Goal: Task Accomplishment & Management: Manage account settings

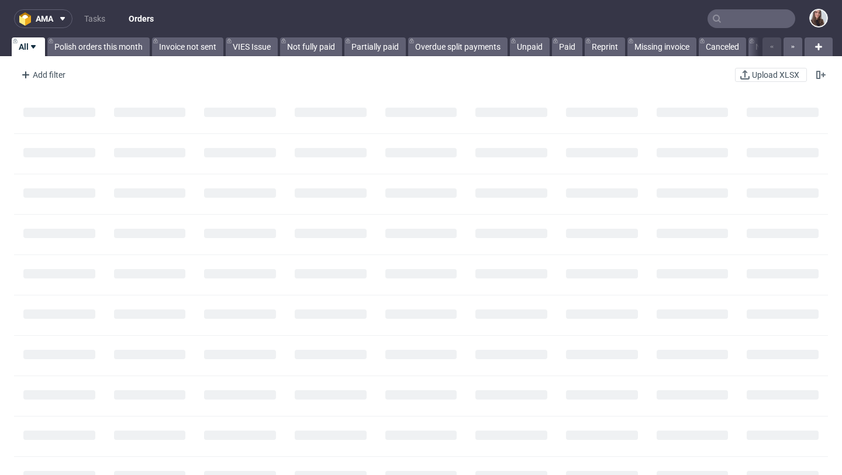
click at [734, 22] on input "text" at bounding box center [752, 18] width 88 height 19
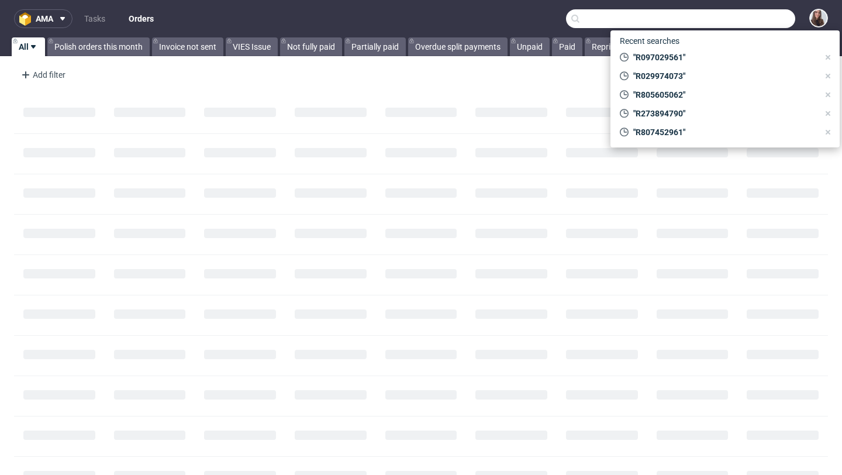
paste input "R097029561"
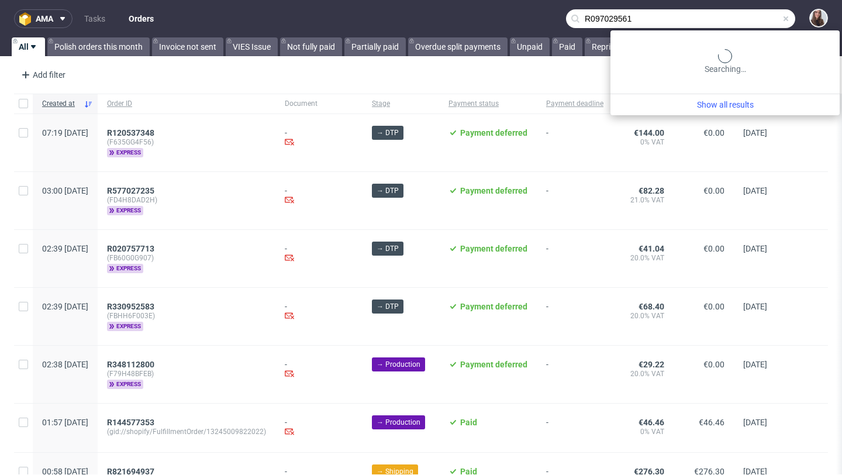
type input "R097029561"
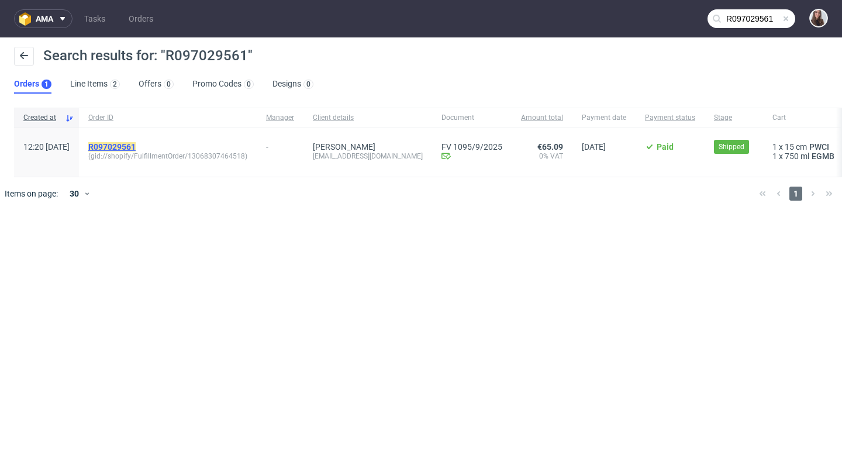
click at [136, 144] on mark "R097029561" at bounding box center [111, 146] width 47 height 9
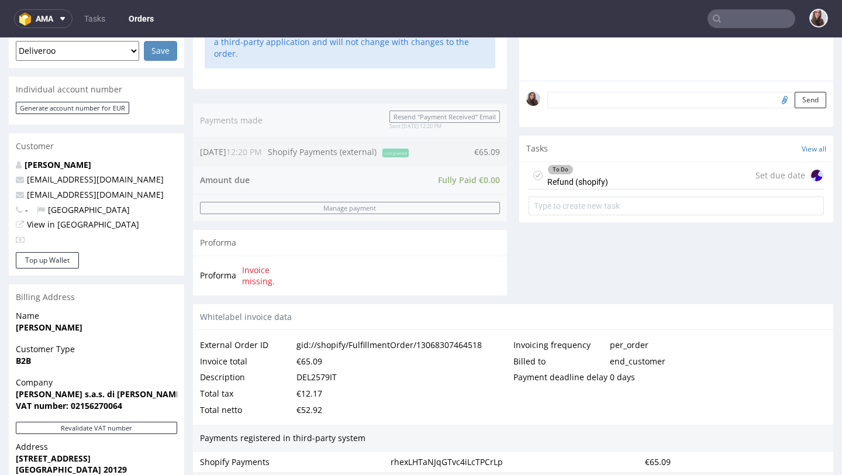
scroll to position [322, 0]
click at [608, 181] on div "To Do Refund (shopify) Set due date" at bounding box center [676, 174] width 295 height 27
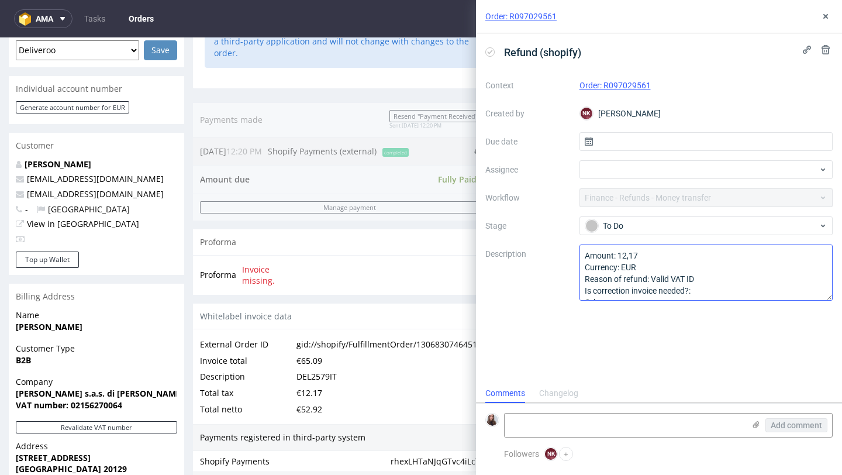
scroll to position [13, 0]
click at [824, 19] on icon at bounding box center [825, 16] width 9 height 9
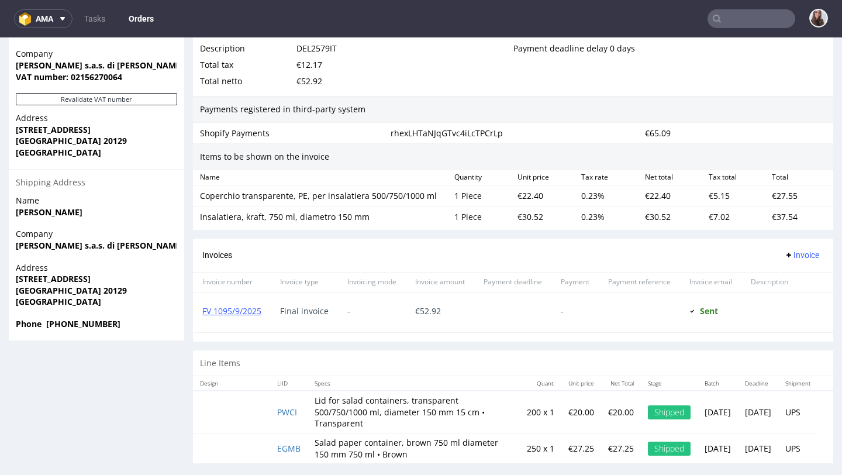
scroll to position [3, 0]
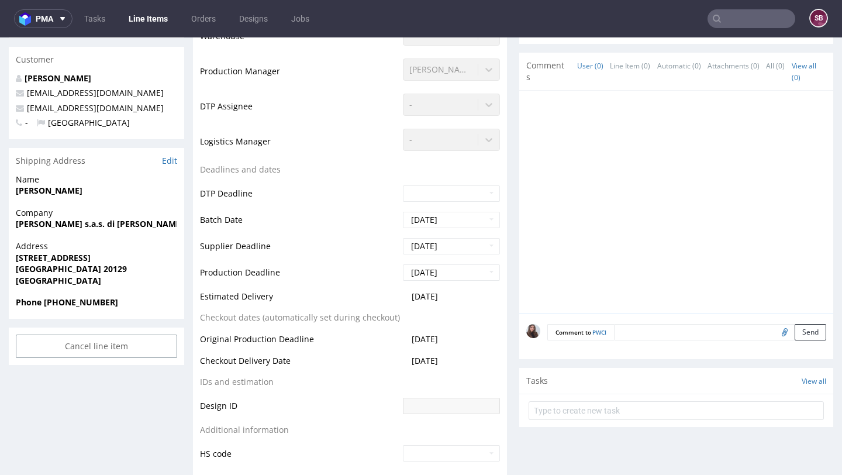
scroll to position [307, 0]
click at [732, 26] on input "text" at bounding box center [752, 18] width 88 height 19
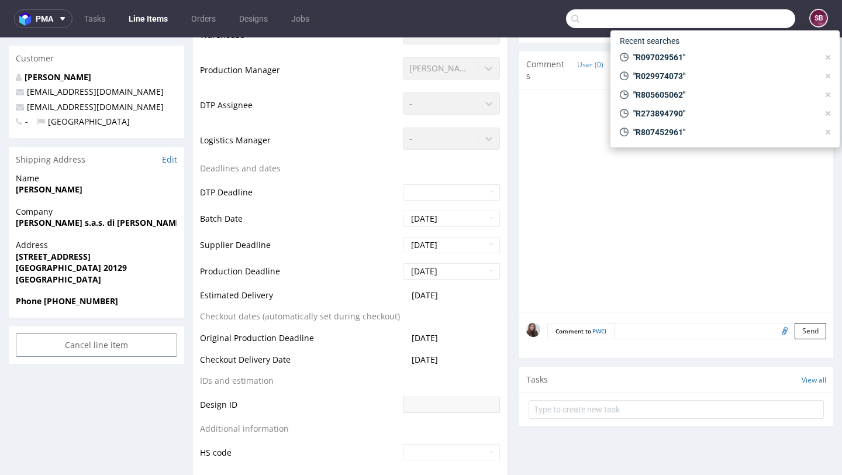
paste input "R229993220"
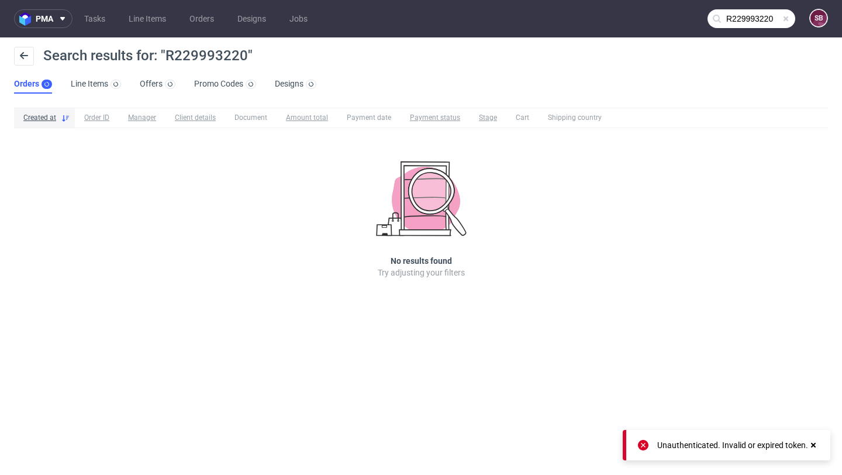
click at [756, 23] on input "R229993220" at bounding box center [752, 18] width 88 height 19
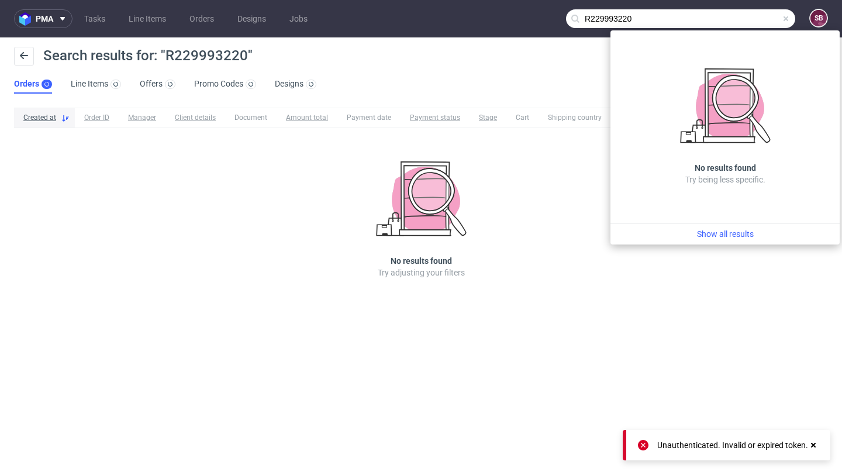
click at [739, 19] on input "R229993220" at bounding box center [680, 18] width 229 height 19
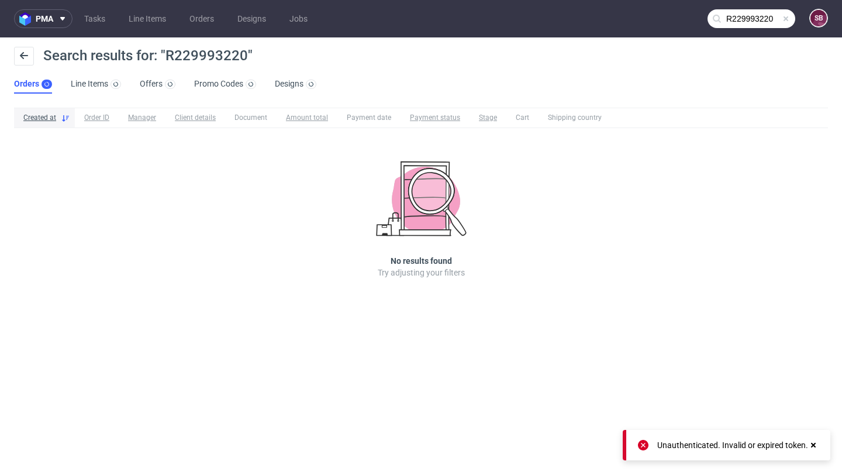
click at [732, 22] on input "R229993220" at bounding box center [752, 18] width 88 height 19
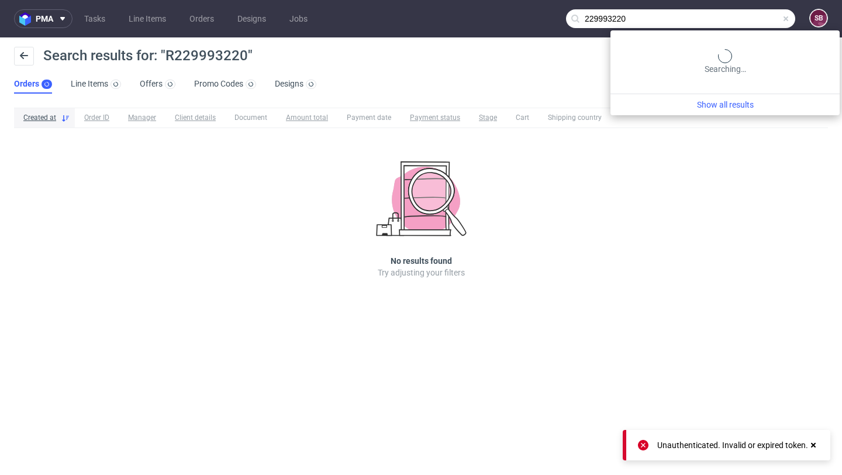
type input "229993220"
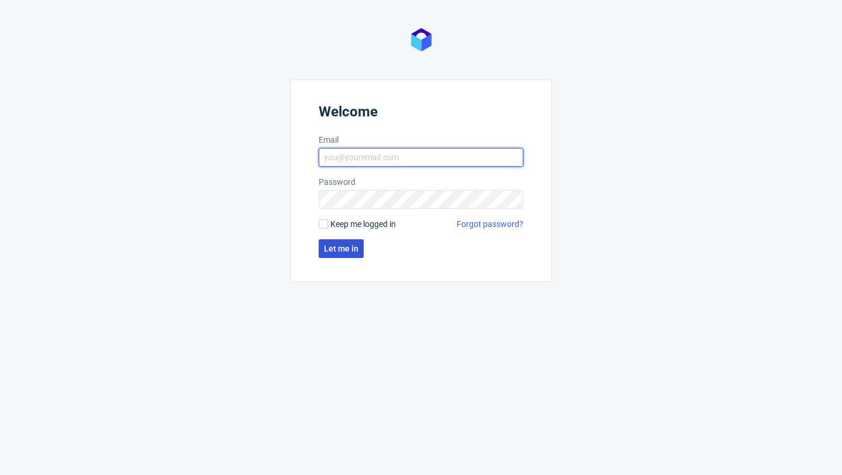
type input "sandra.beska@packhelp.com"
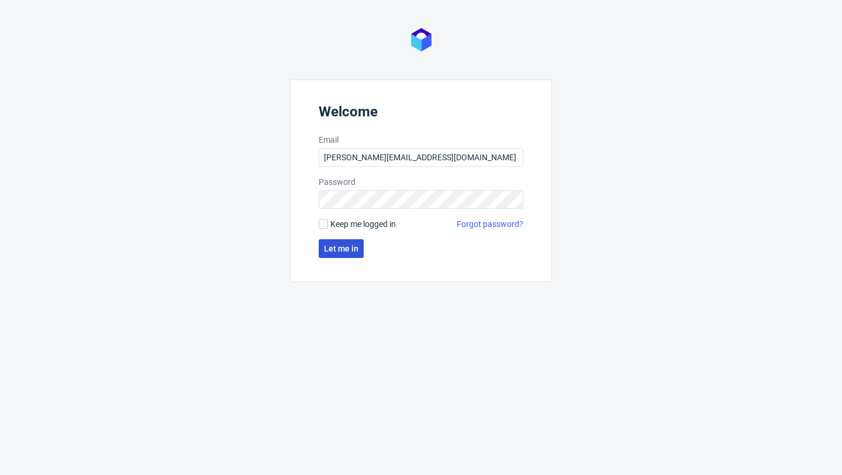
click at [352, 254] on button "Let me in" at bounding box center [341, 248] width 45 height 19
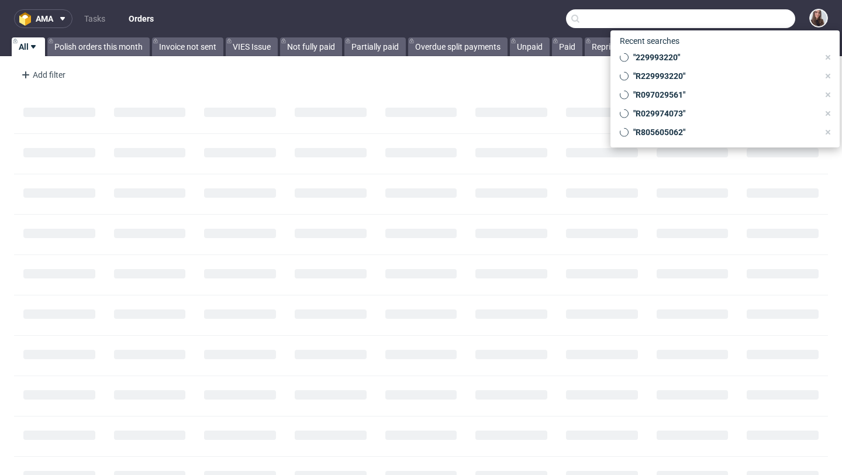
click at [749, 16] on input "text" at bounding box center [680, 18] width 229 height 19
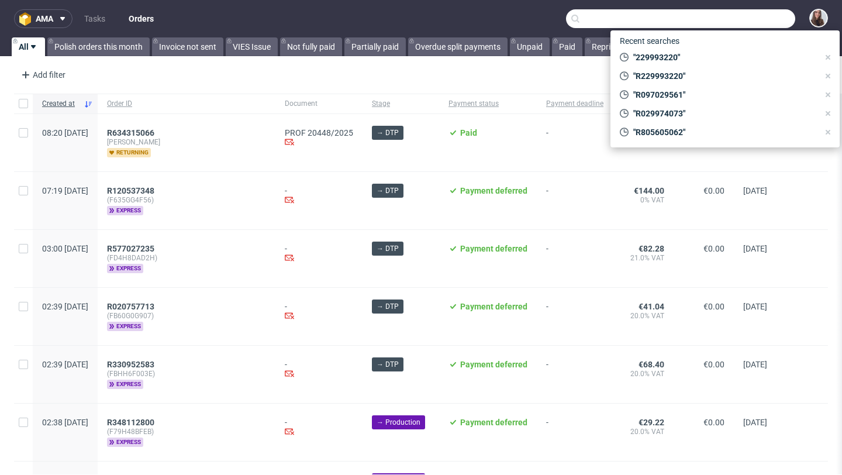
paste input "R229993220"
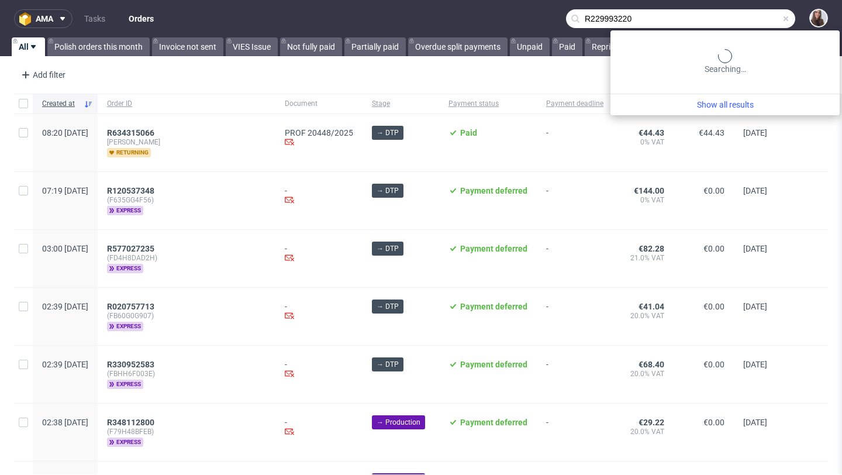
type input "R229993220"
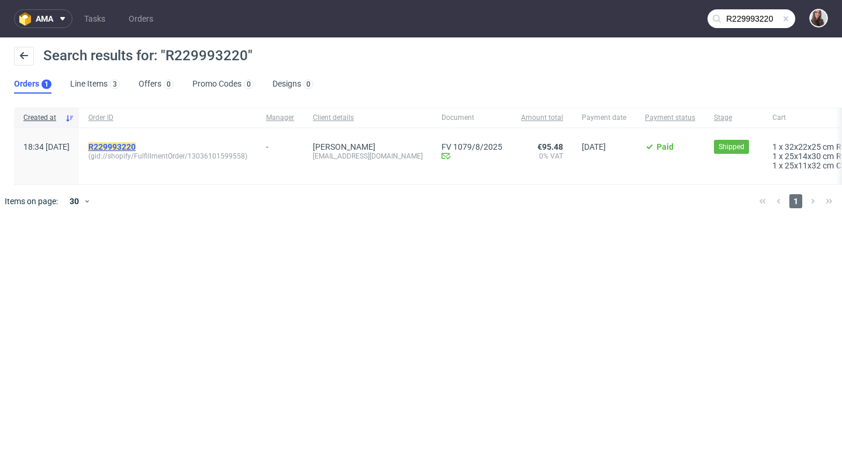
click at [136, 144] on mark "R229993220" at bounding box center [111, 146] width 47 height 9
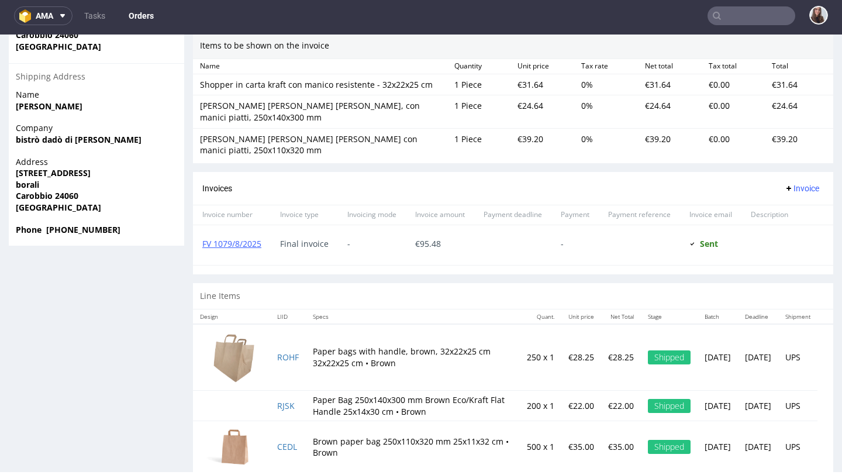
scroll to position [754, 0]
click at [289, 323] on td "ROHF" at bounding box center [288, 356] width 36 height 67
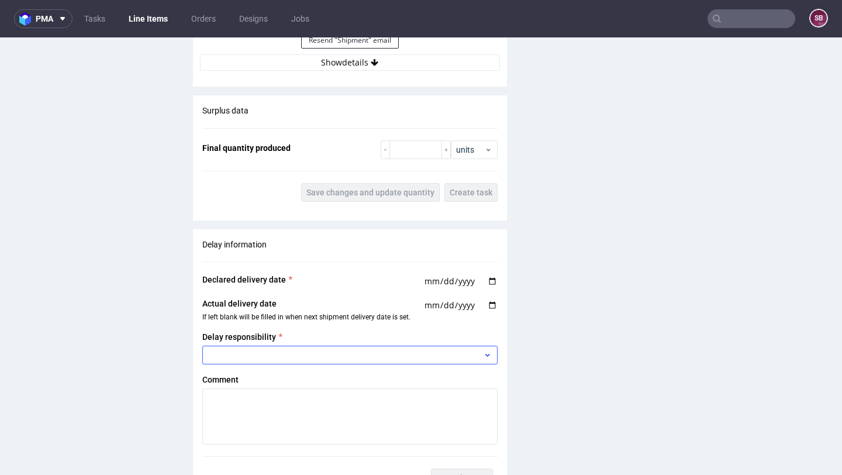
scroll to position [1594, 0]
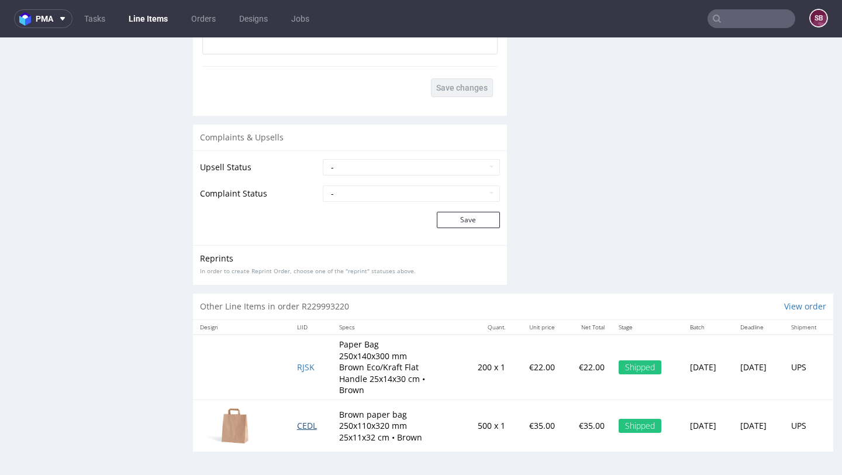
click at [297, 425] on span "CEDL" at bounding box center [307, 425] width 20 height 11
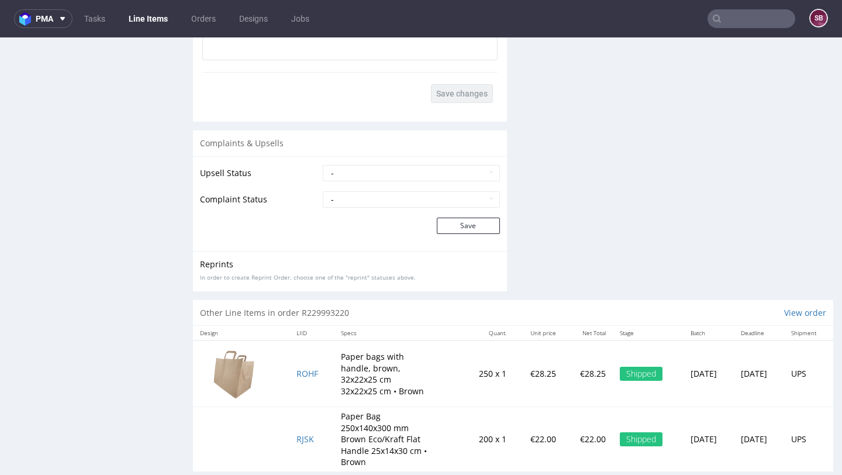
scroll to position [1594, 0]
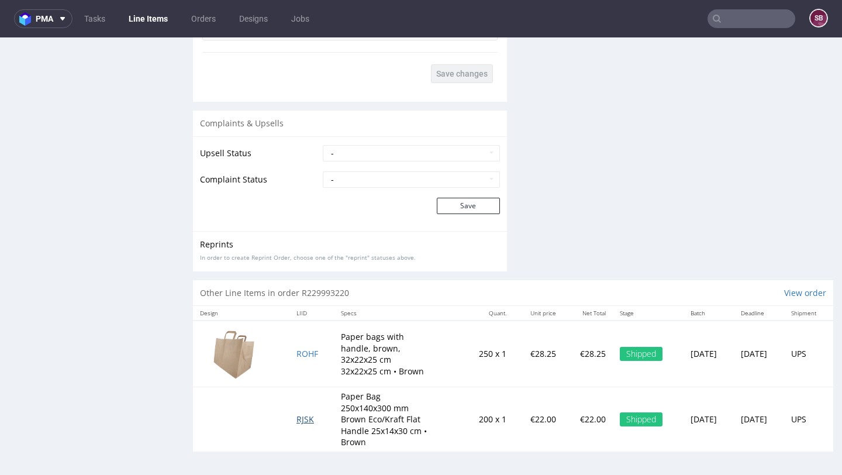
click at [296, 423] on span "RJSK" at bounding box center [305, 418] width 18 height 11
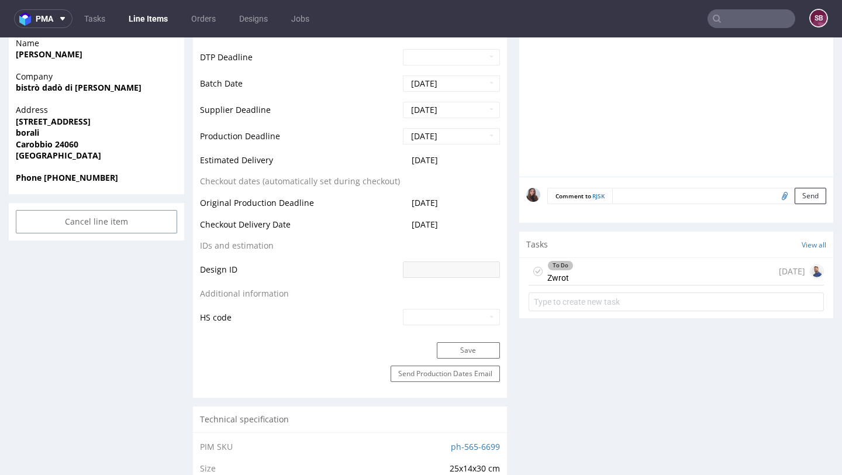
scroll to position [443, 0]
click at [569, 268] on div "To Do Zwrot 13 days ago" at bounding box center [676, 270] width 295 height 27
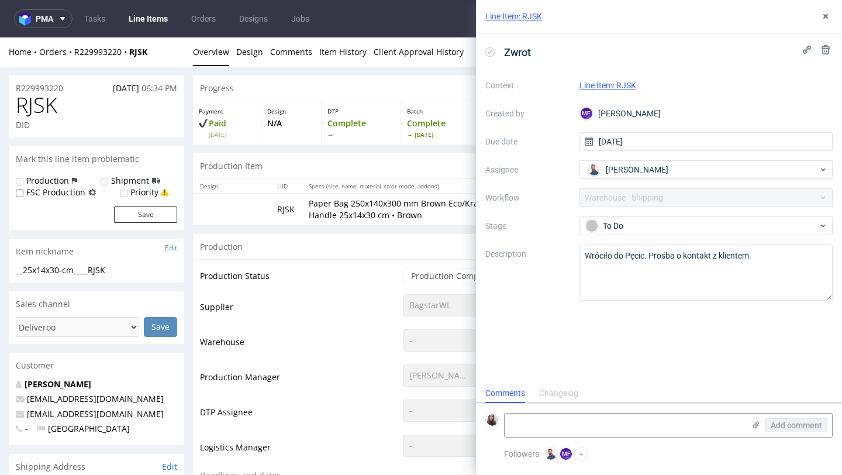
click at [554, 212] on div "Context Line Item: RJSK Created by MF Michał Fedorowicz Due date 11/09/2025 Ass…" at bounding box center [658, 188] width 347 height 225
drag, startPoint x: 312, startPoint y: 202, endPoint x: 451, endPoint y: 206, distance: 138.6
click at [451, 206] on p "Paper Bag 250x140x300 mm Brown Eco/Kraft Flat Handle 25x14x30 cm • Brown" at bounding box center [419, 209] width 220 height 23
copy p "Paper Bag 250x140x300 mm Brown"
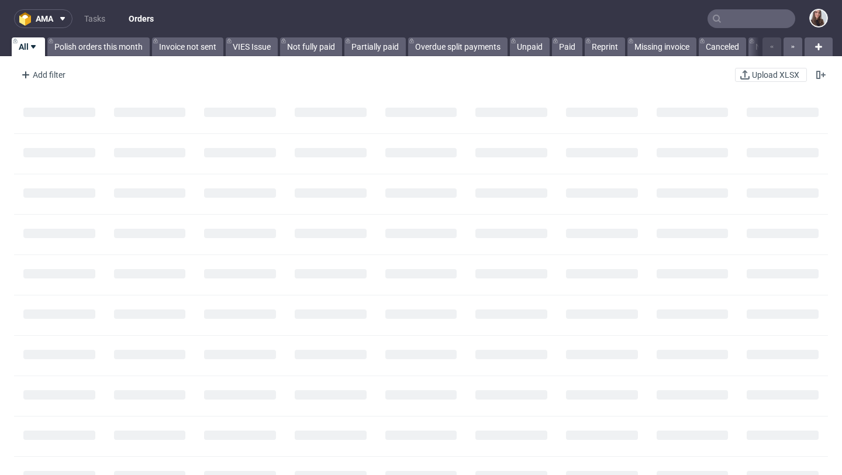
click at [758, 19] on input "text" at bounding box center [752, 18] width 88 height 19
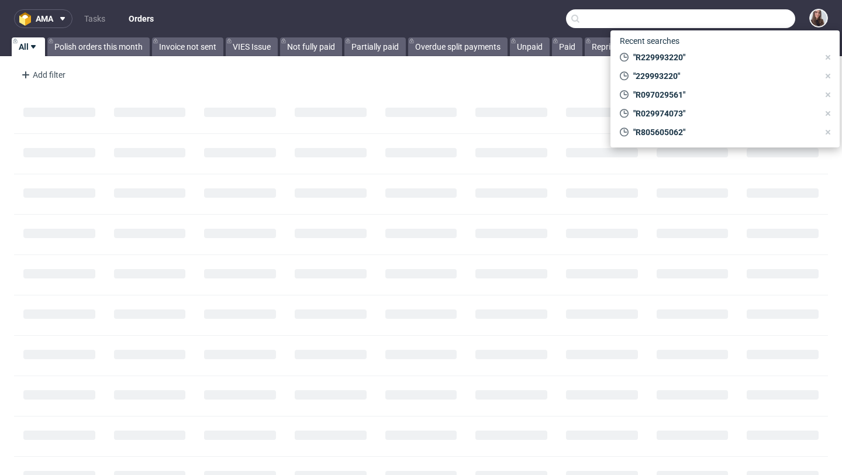
paste input "R423643843"
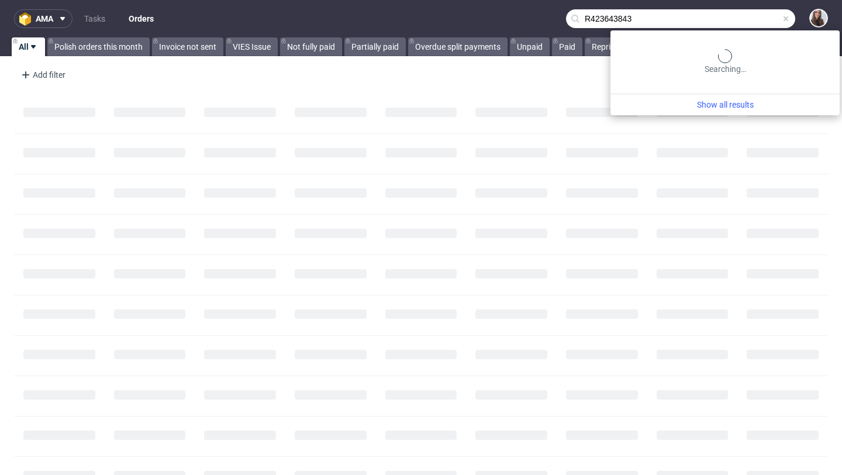
type input "R423643843"
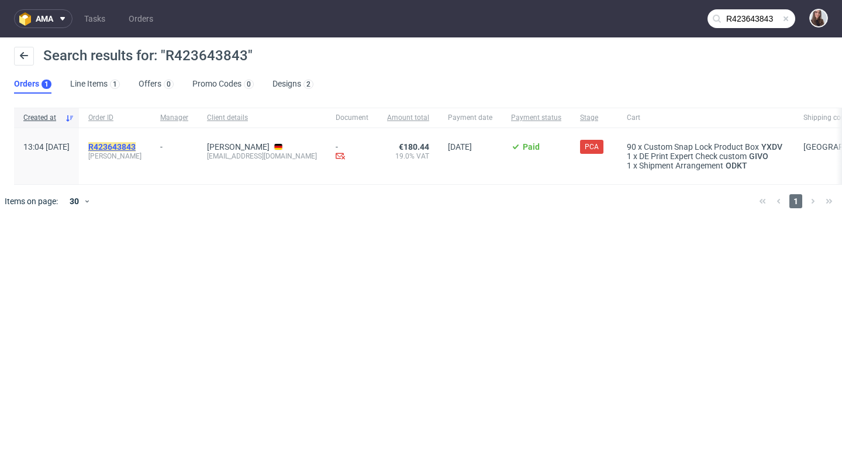
click at [136, 144] on mark "R423643843" at bounding box center [111, 146] width 47 height 9
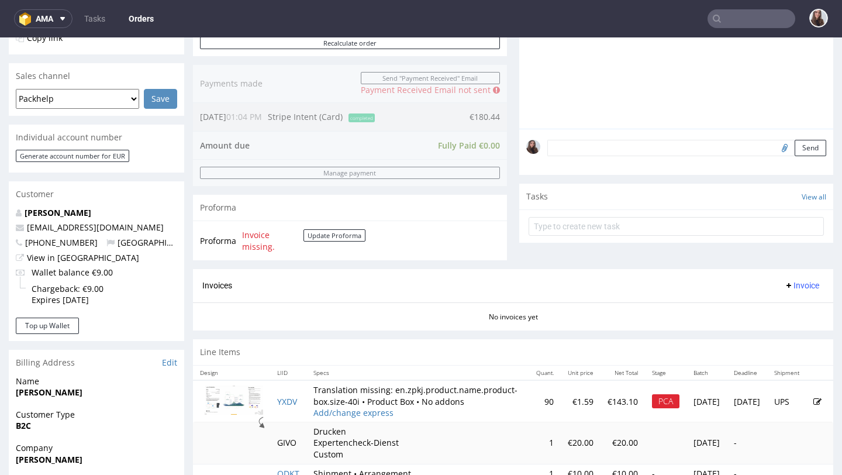
scroll to position [516, 0]
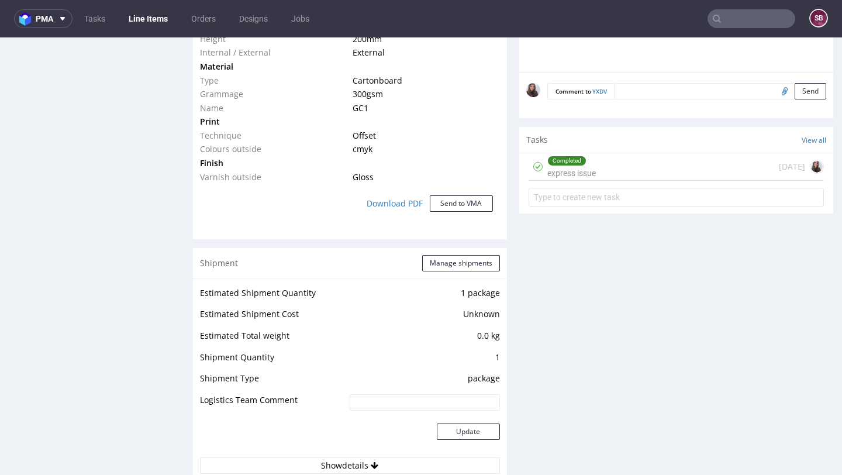
scroll to position [946, 0]
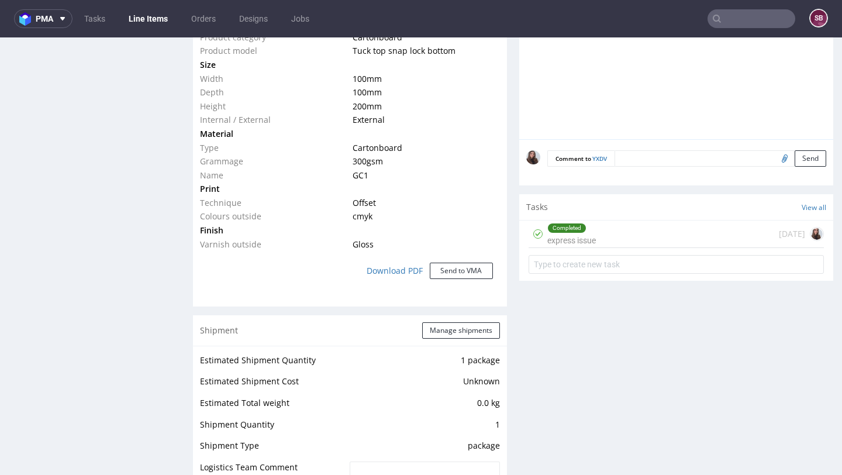
click at [643, 233] on div "Completed express issue 8 days ago" at bounding box center [676, 233] width 295 height 27
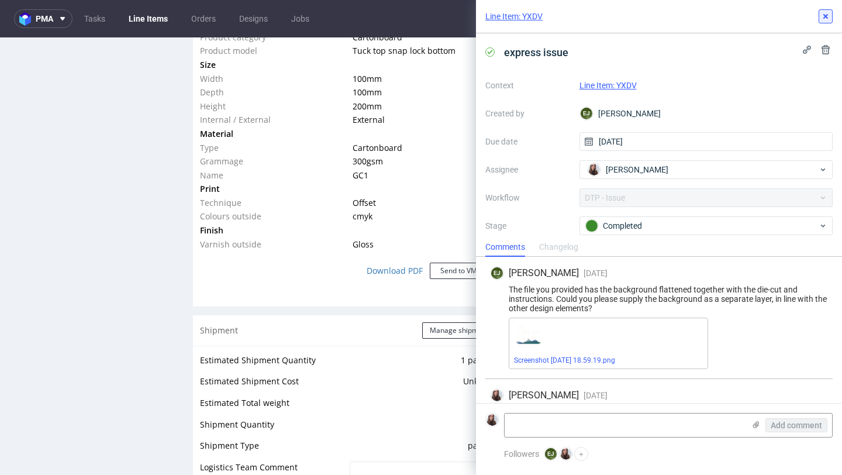
click at [827, 23] on button at bounding box center [826, 16] width 14 height 14
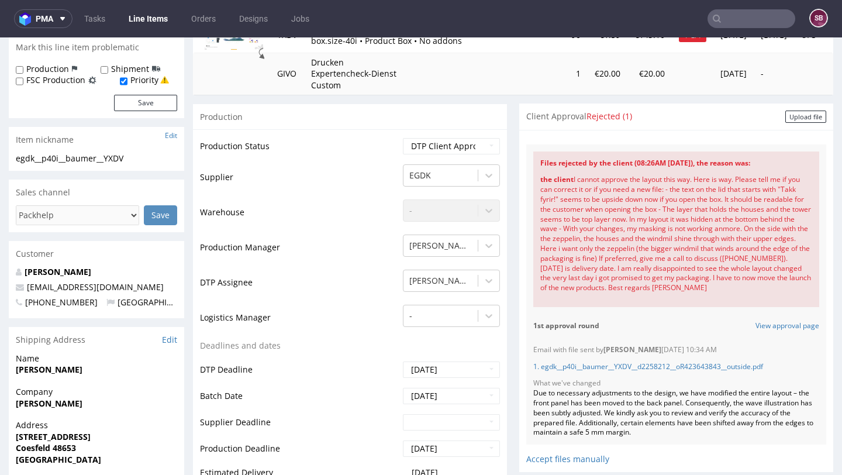
scroll to position [176, 0]
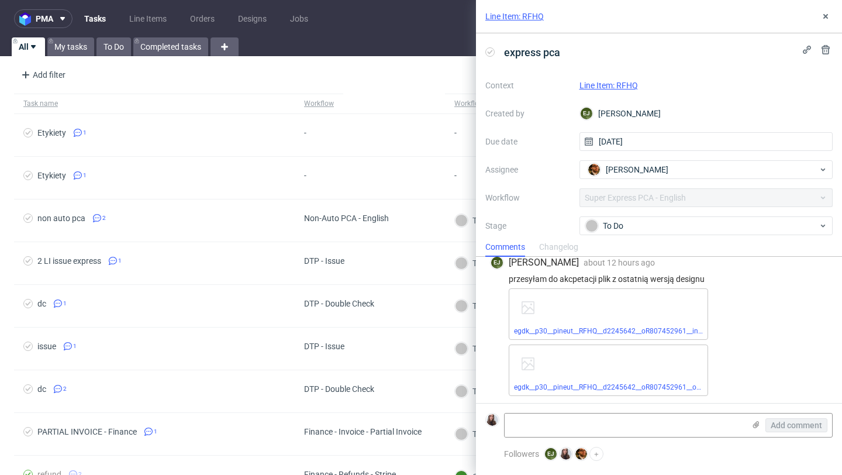
scroll to position [725, 0]
click at [606, 329] on link "egdk__p30__pineut__RFHQ__d2245642__oR807452961__inside.pdf" at bounding box center [618, 329] width 209 height 8
click at [573, 381] on link "egdk__p30__pineut__RFHQ__d2245642__oR807452961__outside.pdf" at bounding box center [621, 385] width 214 height 8
click at [616, 81] on link "Line Item: RFHQ" at bounding box center [609, 85] width 58 height 9
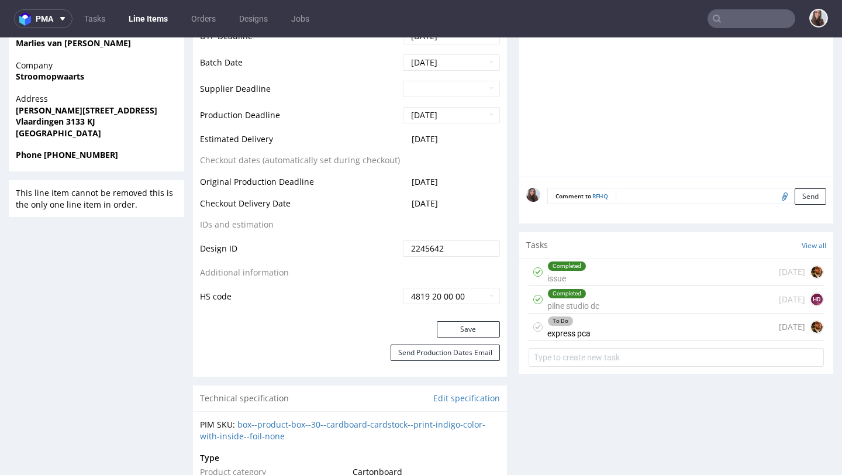
scroll to position [484, 0]
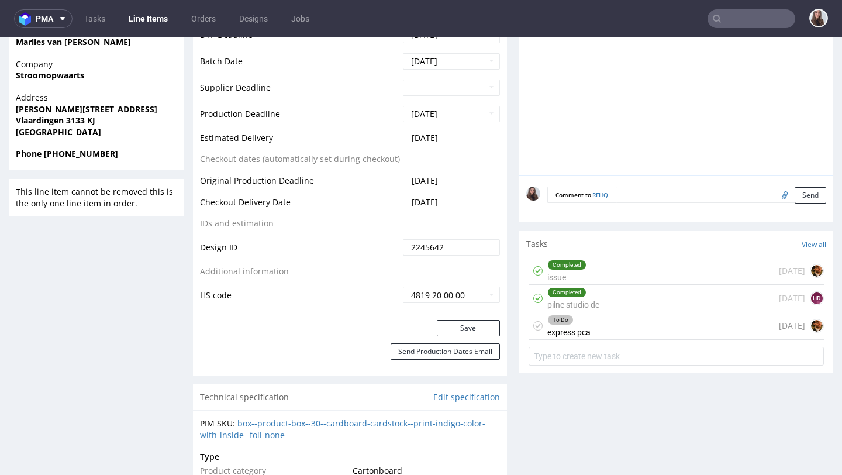
click at [580, 325] on div "To Do" at bounding box center [569, 319] width 42 height 9
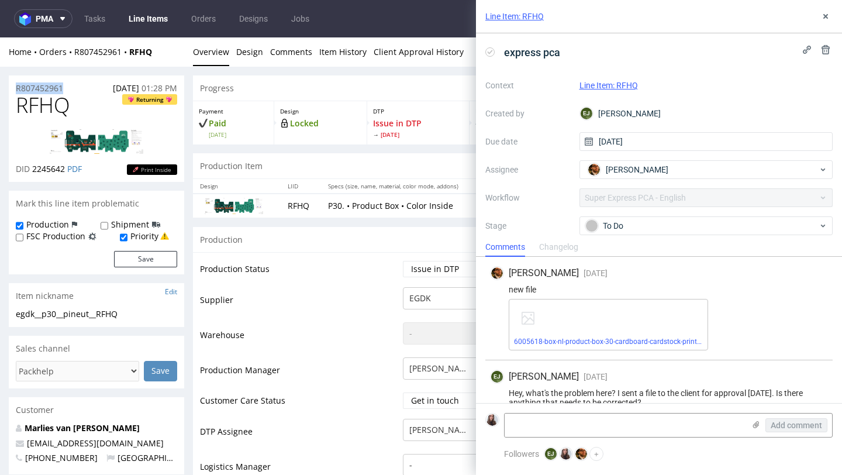
drag, startPoint x: 80, startPoint y: 84, endPoint x: 15, endPoint y: 88, distance: 65.0
click at [15, 88] on div "R807452961 22.08.2025 01:28 PM" at bounding box center [96, 84] width 175 height 19
copy p "R807452961"
click at [662, 213] on div "Context Line Item: RFHQ Created by EJ Elżbieta Jelińska Due date 10/09/2025 Ass…" at bounding box center [658, 188] width 347 height 225
click at [659, 224] on div "To Do" at bounding box center [701, 225] width 233 height 13
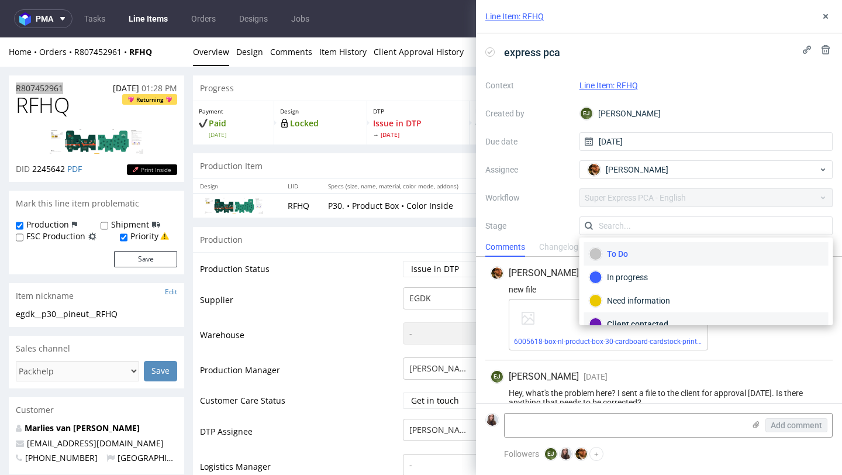
click at [654, 318] on div "Client contacted" at bounding box center [706, 324] width 234 height 13
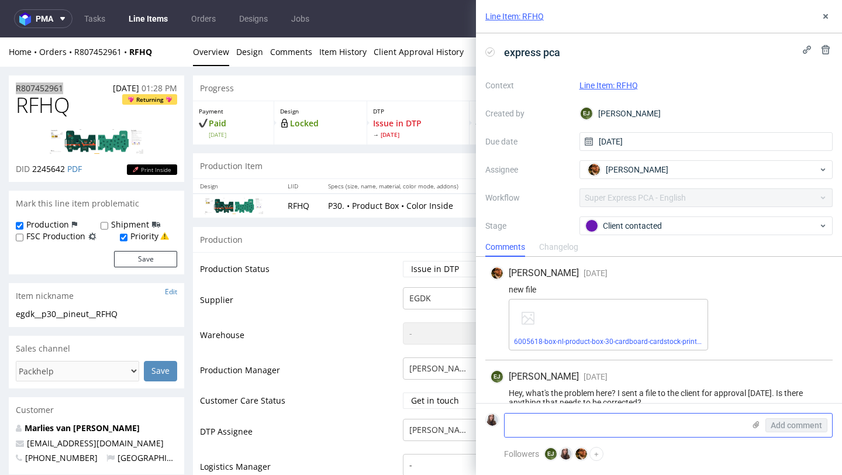
click at [589, 419] on textarea at bounding box center [625, 424] width 240 height 23
paste textarea "https://app-eu1.hubspot.com/contacts/25600958/record/0-5/227276989686"
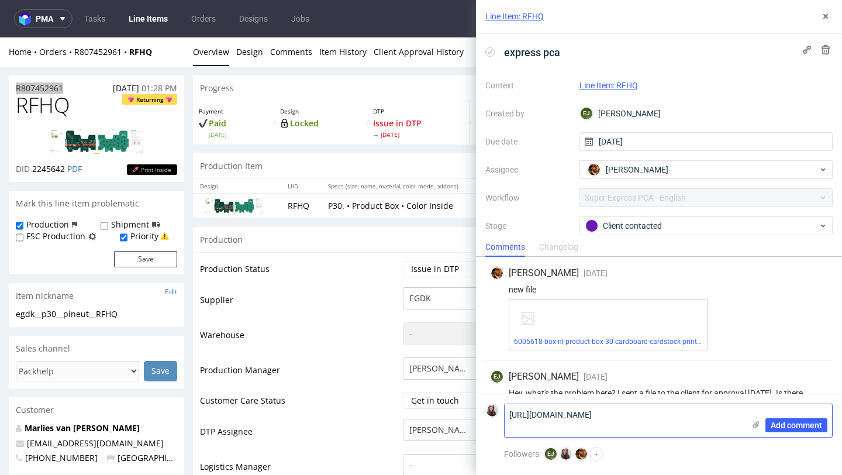
type textarea "https://app-eu1.hubspot.com/contacts/25600958/record/0-5/227276989686"
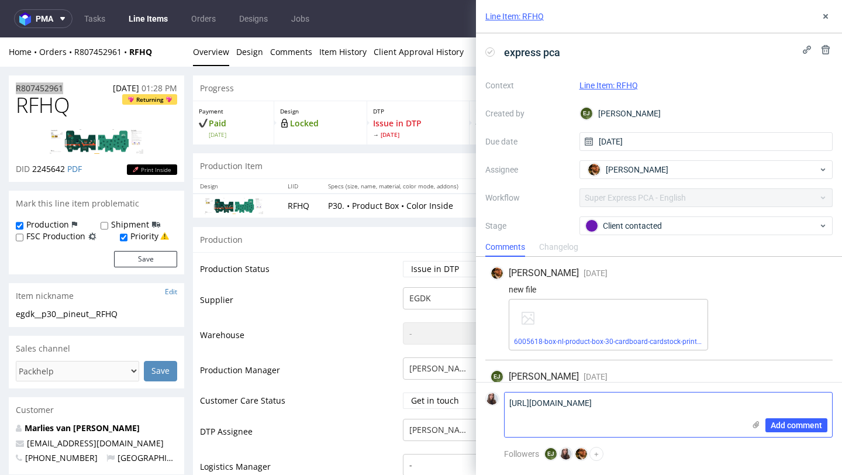
click at [689, 413] on textarea "https://app-eu1.hubspot.com/contacts/25600958/record/0-5/227276989686" at bounding box center [625, 414] width 240 height 44
drag, startPoint x: 689, startPoint y: 415, endPoint x: 501, endPoint y: 390, distance: 190.0
click at [501, 390] on form "https://app-eu1.hubspot.com/contacts/25600958/record/0-5/227276989686 Add comme…" at bounding box center [659, 414] width 366 height 65
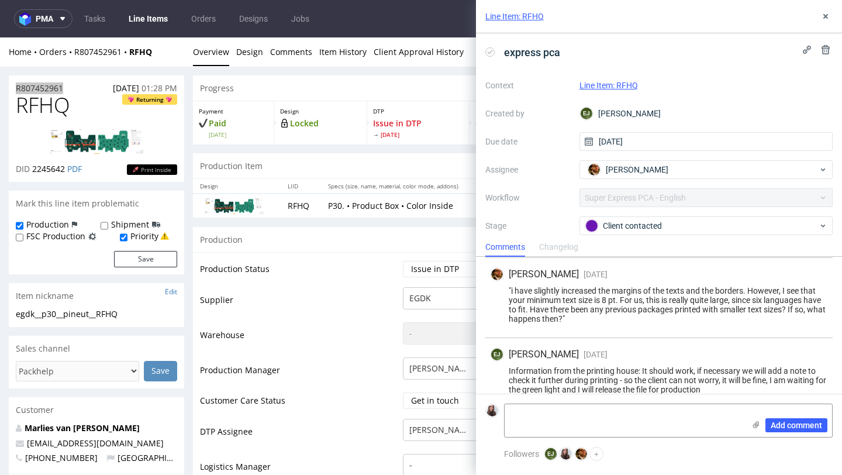
scroll to position [734, 0]
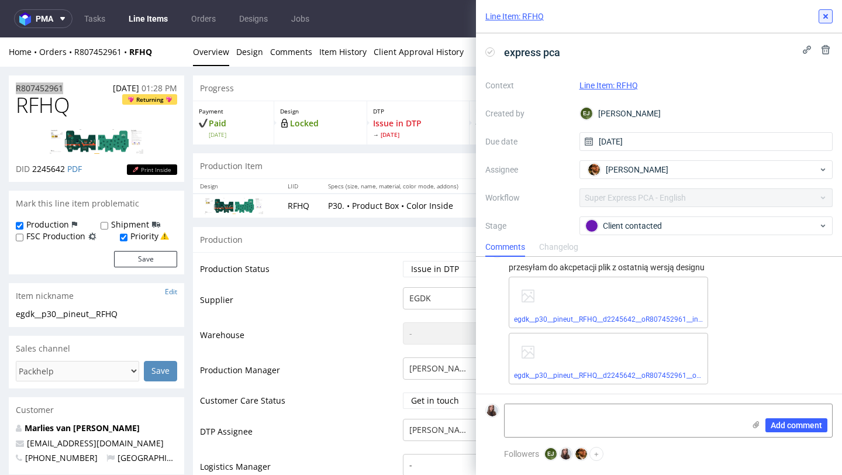
click at [824, 15] on use at bounding box center [825, 16] width 5 height 5
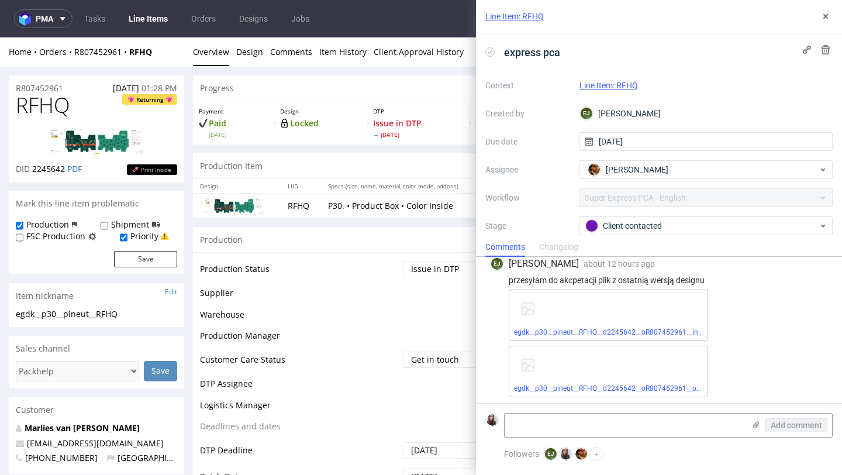
scroll to position [725, 0]
